Goal: Task Accomplishment & Management: Manage account settings

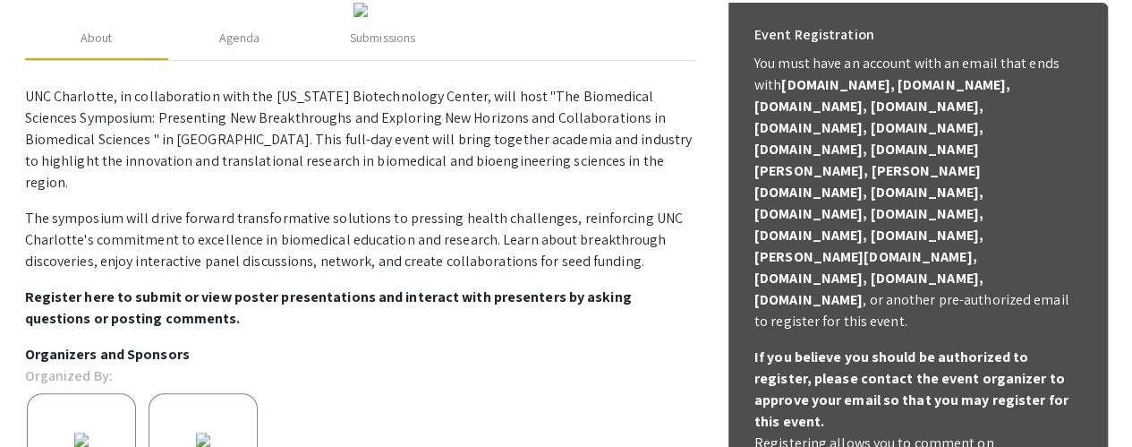
scroll to position [272, 0]
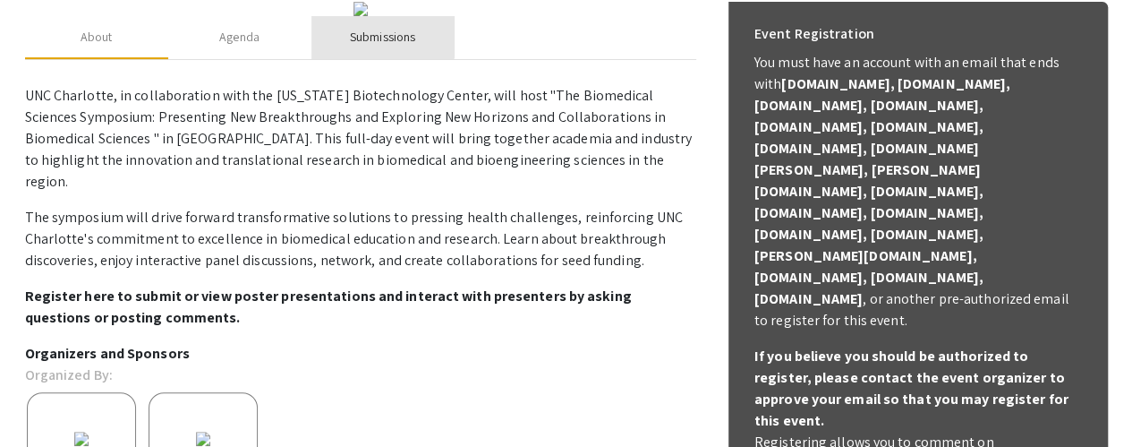
click at [377, 47] on div "Submissions" at bounding box center [382, 37] width 65 height 19
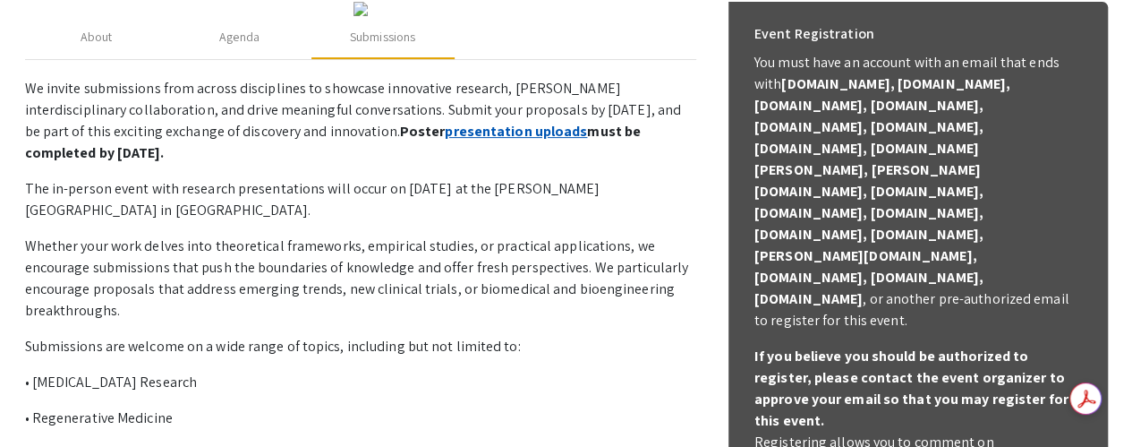
click at [445, 140] on link "presentation uploads" at bounding box center [516, 131] width 142 height 19
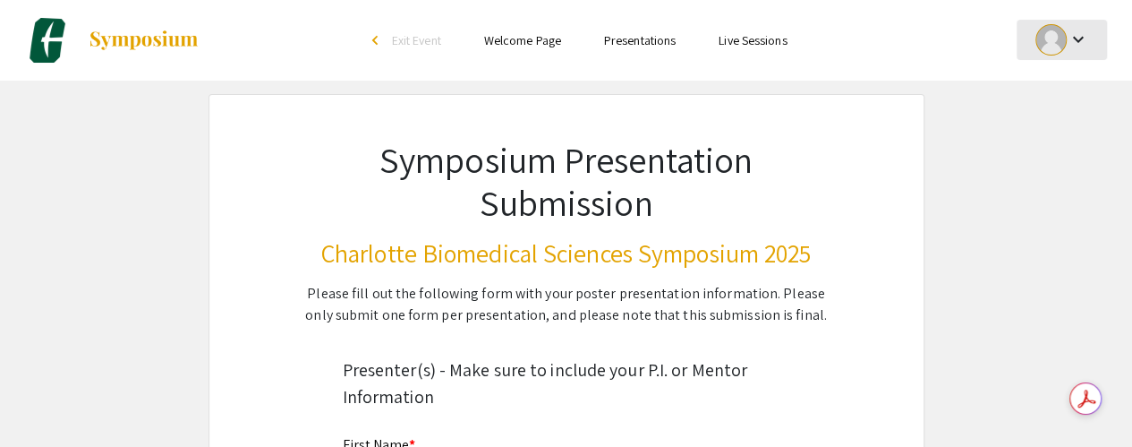
click at [1058, 52] on div at bounding box center [1050, 39] width 31 height 31
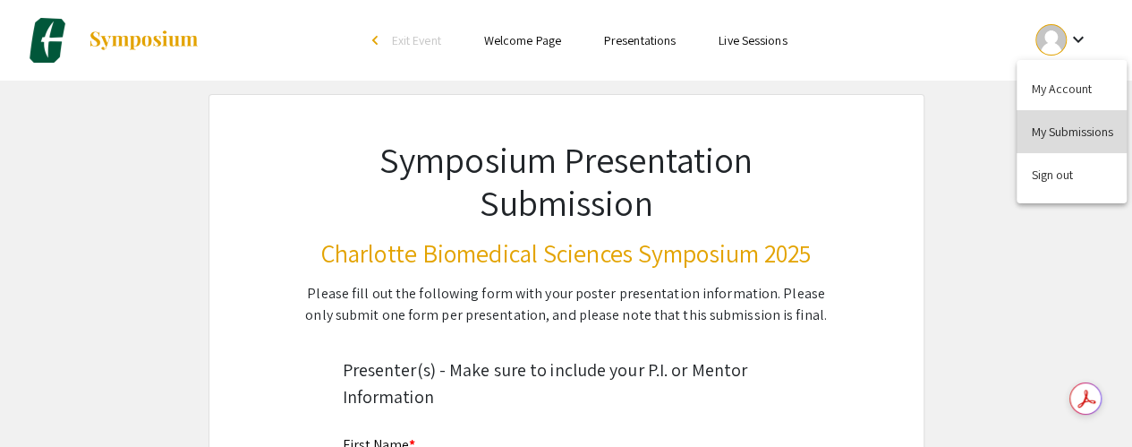
click at [1043, 126] on button "My Submissions" at bounding box center [1072, 131] width 110 height 43
